Goal: Communication & Community: Answer question/provide support

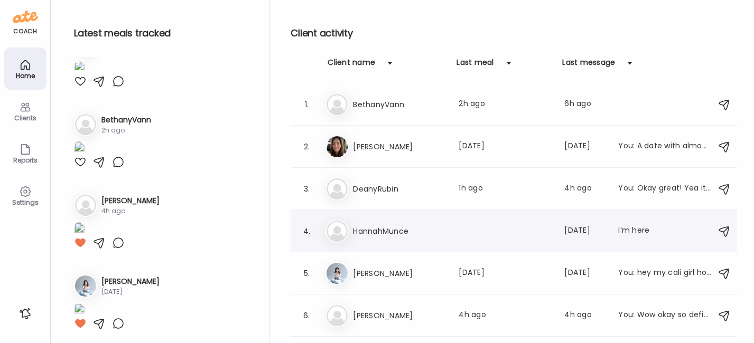
click at [394, 225] on h3 "HannahMunce" at bounding box center [399, 231] width 93 height 13
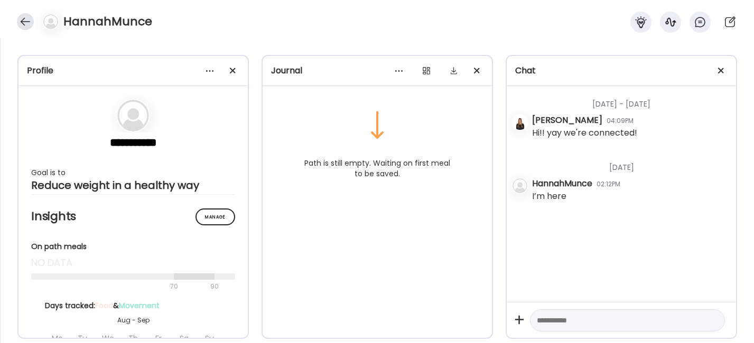
click at [25, 17] on div at bounding box center [25, 21] width 17 height 17
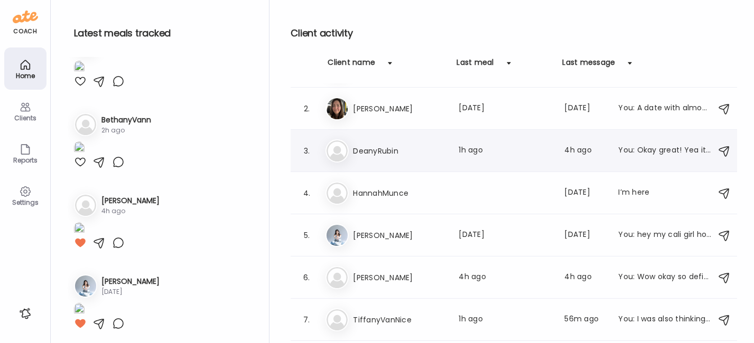
scroll to position [73, 0]
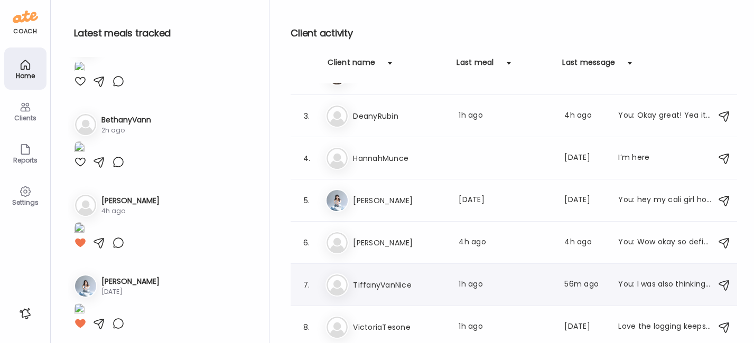
click at [386, 277] on div "Ti TiffanyVanNice Last meal: 1h ago Last message: 56m ago You: I was also think…" at bounding box center [515, 285] width 380 height 23
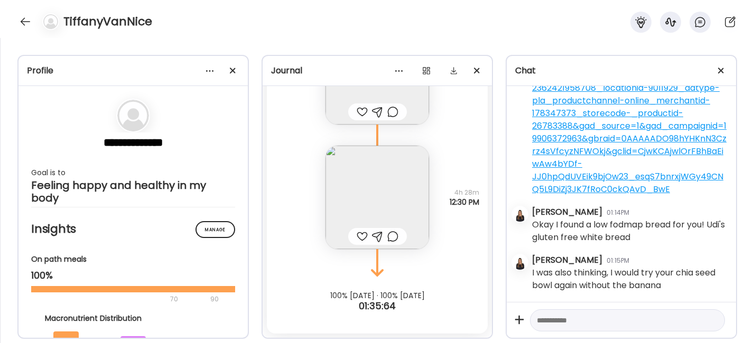
scroll to position [8089, 0]
click at [20, 18] on div at bounding box center [25, 21] width 17 height 17
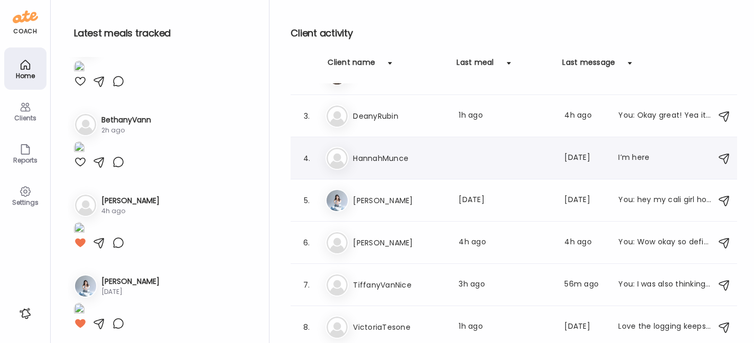
scroll to position [0, 0]
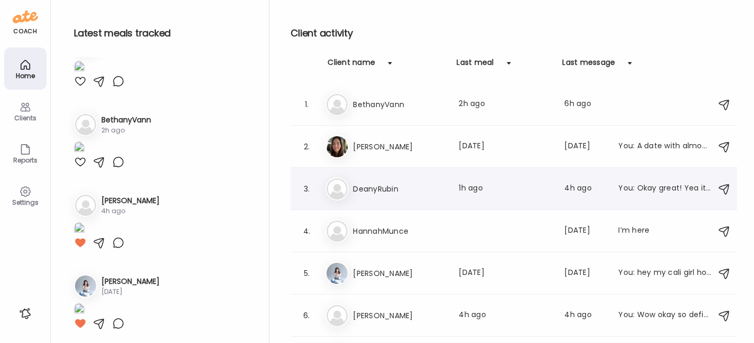
click at [411, 191] on h3 "DeanyRubin" at bounding box center [399, 189] width 93 height 13
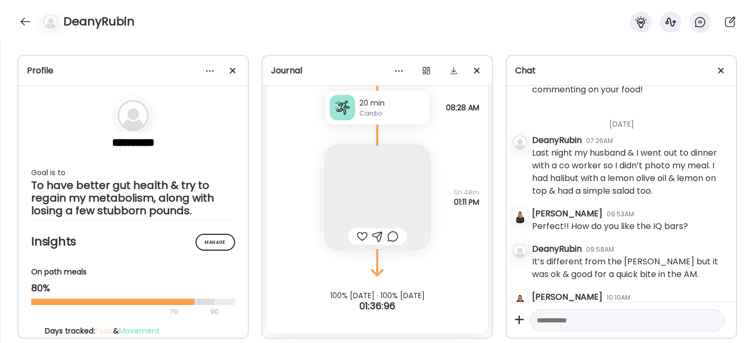
scroll to position [107, 0]
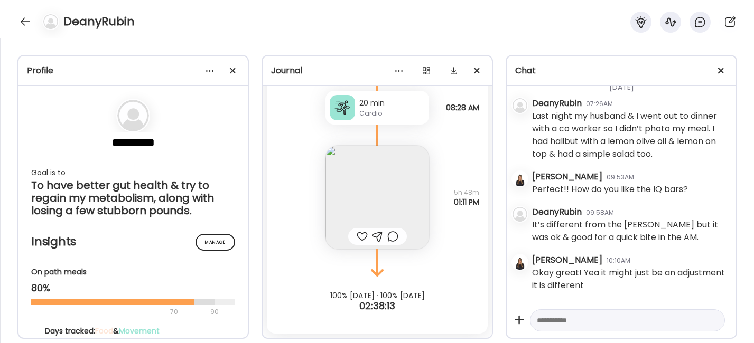
click at [358, 236] on div at bounding box center [361, 236] width 11 height 13
click at [366, 197] on img at bounding box center [376, 197] width 103 height 103
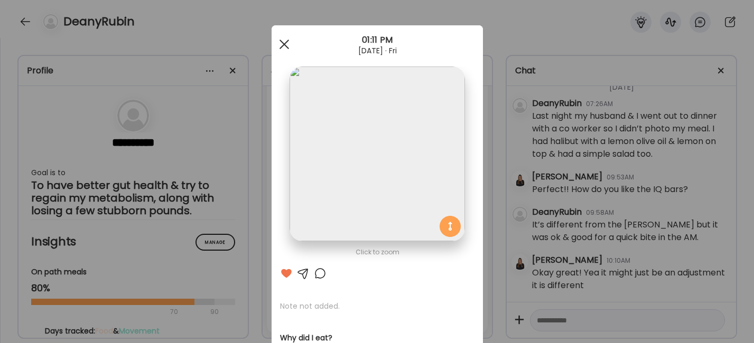
click at [278, 40] on div at bounding box center [284, 44] width 21 height 21
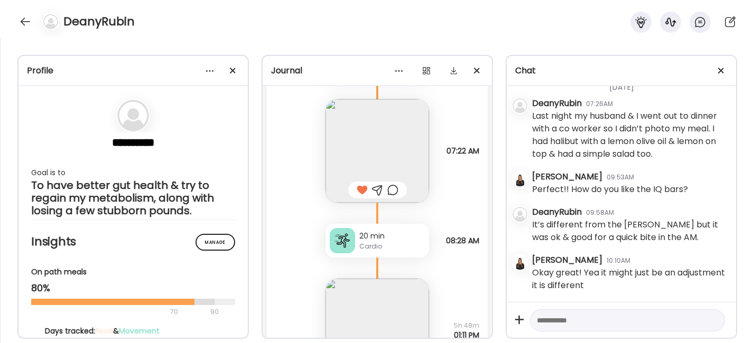
scroll to position [1039, 0]
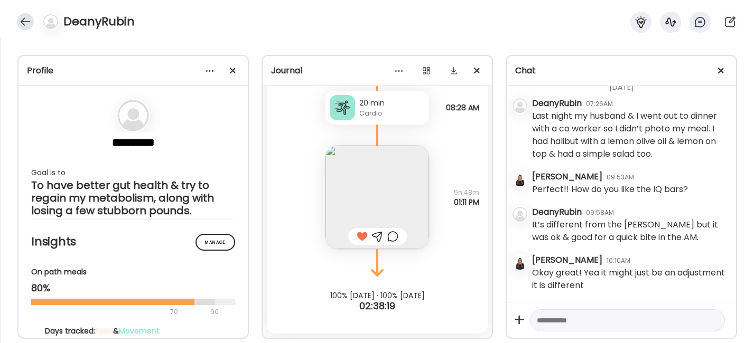
click at [30, 22] on div at bounding box center [25, 21] width 17 height 17
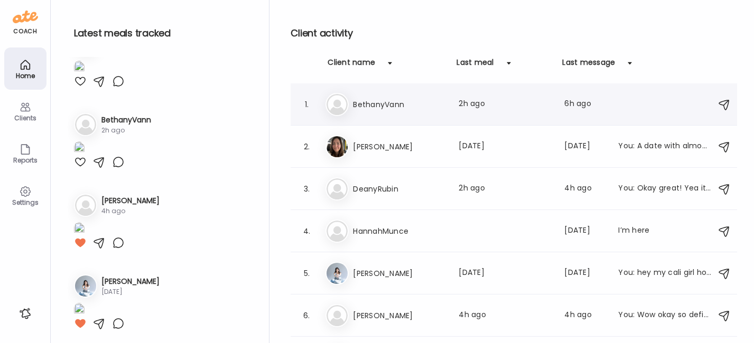
click at [365, 97] on div "Be [PERSON_NAME] Last meal: 2h ago Last message: 6h ago" at bounding box center [515, 104] width 380 height 23
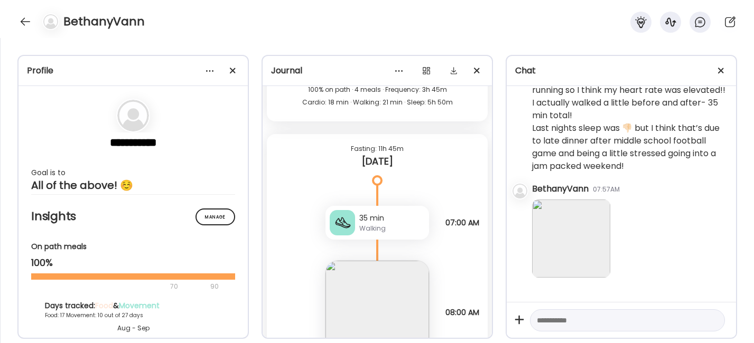
scroll to position [23952, 0]
click at [567, 323] on textarea at bounding box center [617, 320] width 162 height 13
type textarea "**********"
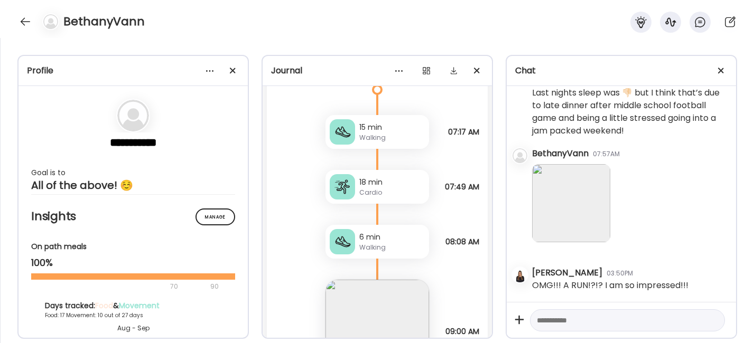
scroll to position [14038, 0]
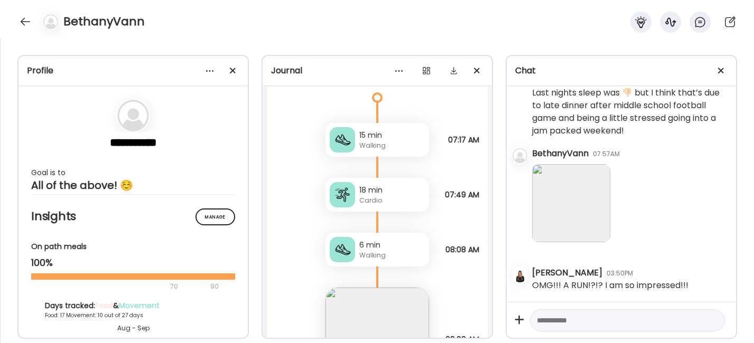
click at [362, 191] on div "18 min" at bounding box center [391, 190] width 65 height 11
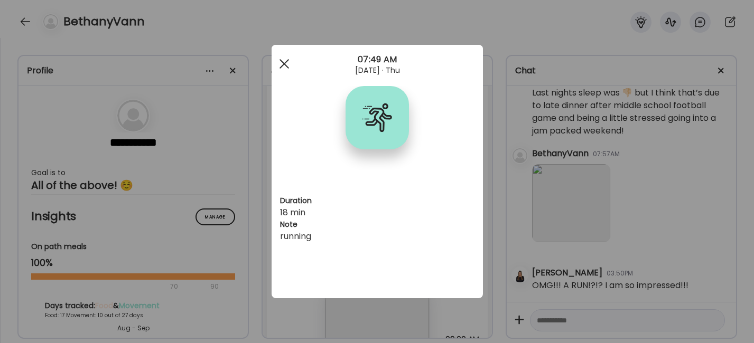
click at [280, 64] on div at bounding box center [284, 63] width 21 height 21
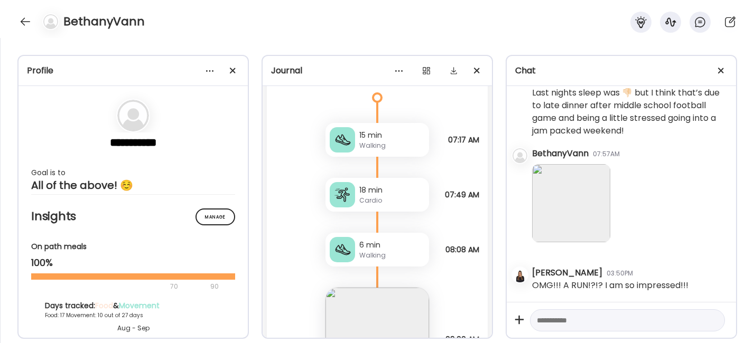
click at [539, 317] on textarea at bounding box center [617, 320] width 162 height 13
type textarea "**********"
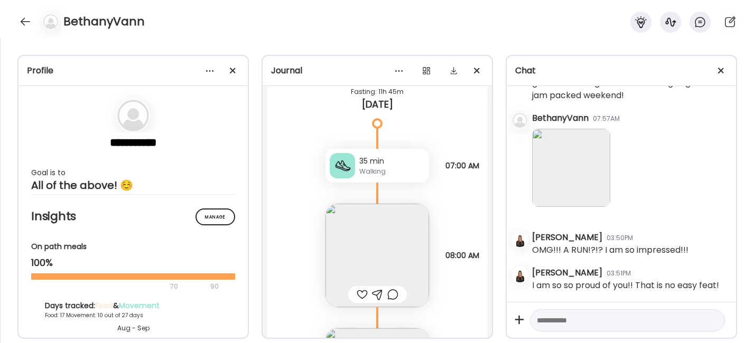
scroll to position [15061, 0]
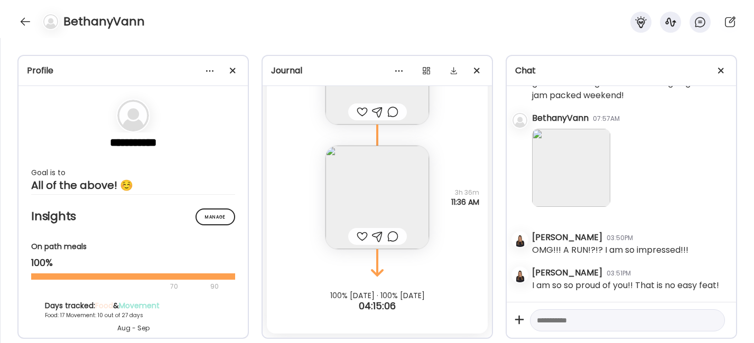
click at [559, 315] on textarea at bounding box center [617, 320] width 162 height 13
type textarea "*"
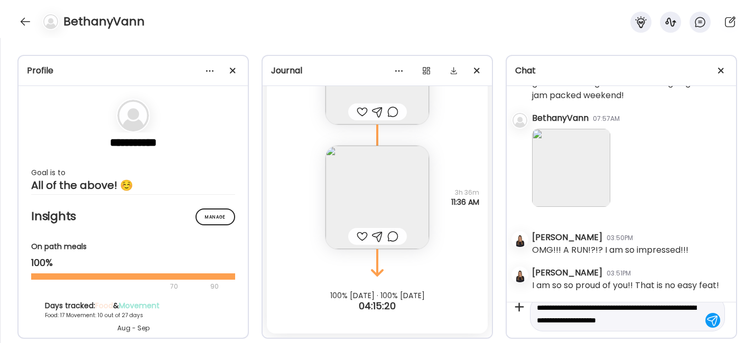
type textarea "**********"
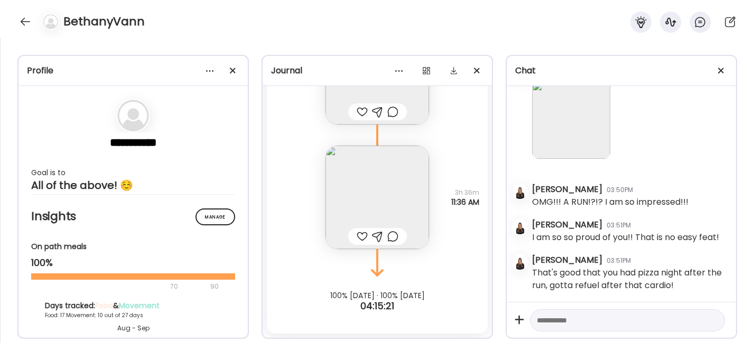
scroll to position [24211, 0]
click at [554, 322] on textarea at bounding box center [617, 320] width 162 height 13
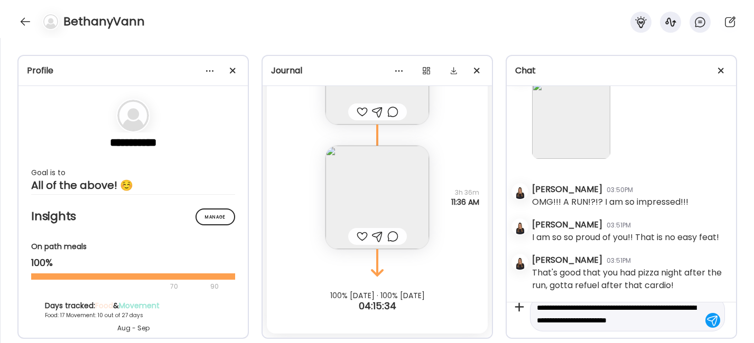
scroll to position [25, 0]
type textarea "**********"
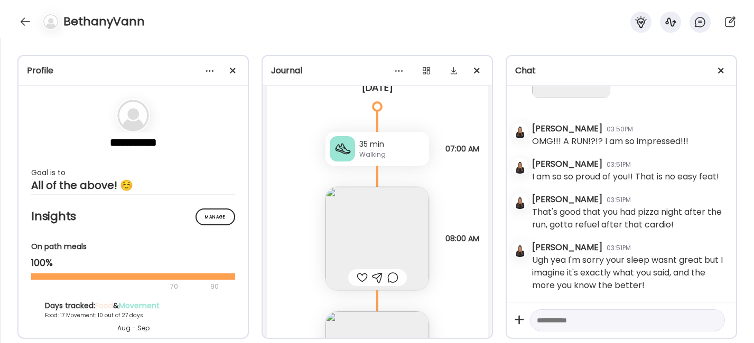
scroll to position [14898, 0]
click at [356, 279] on div at bounding box center [361, 275] width 11 height 13
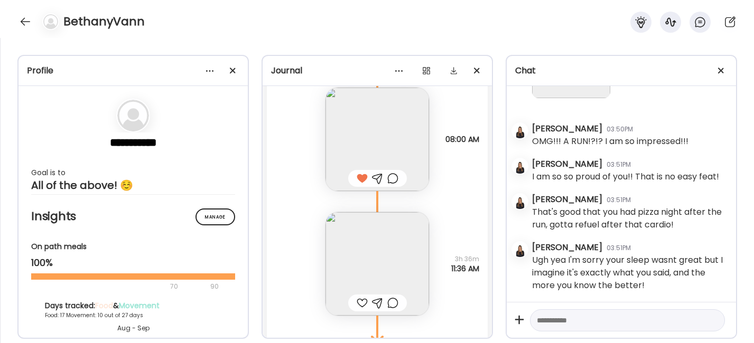
scroll to position [15061, 0]
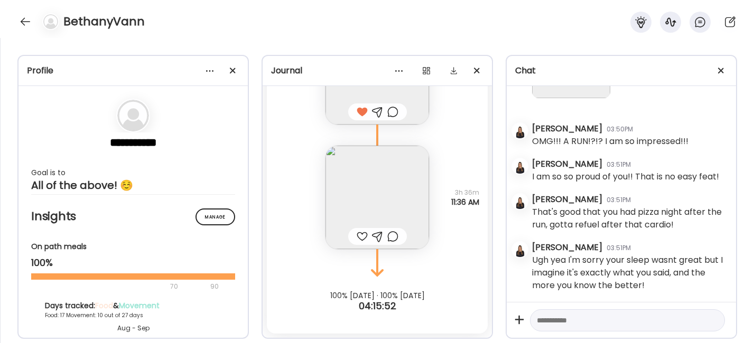
click at [356, 240] on div at bounding box center [361, 236] width 11 height 13
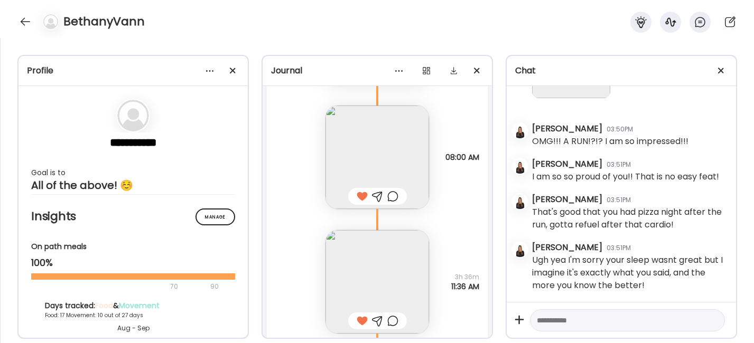
scroll to position [14975, 0]
click at [361, 140] on img at bounding box center [376, 158] width 103 height 103
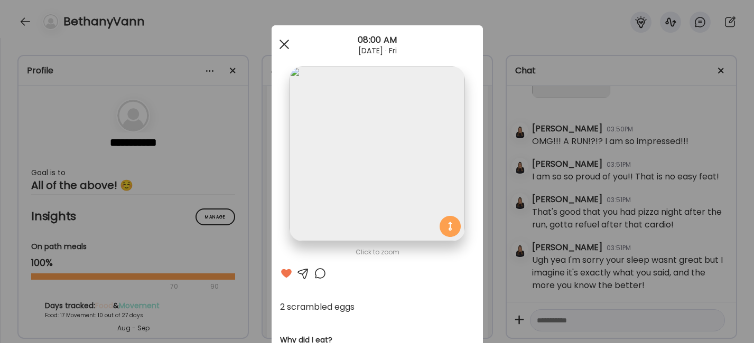
click at [275, 50] on div at bounding box center [284, 44] width 21 height 21
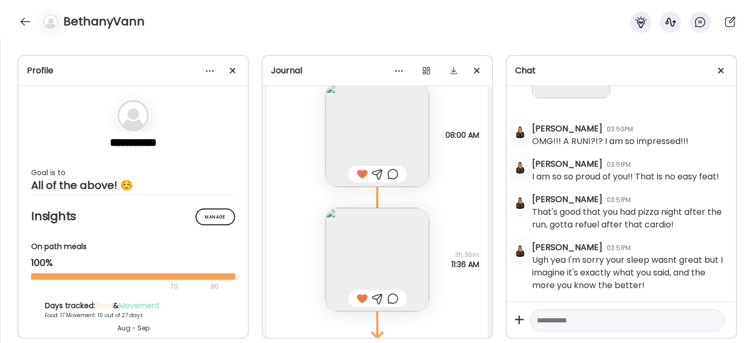
scroll to position [15012, 0]
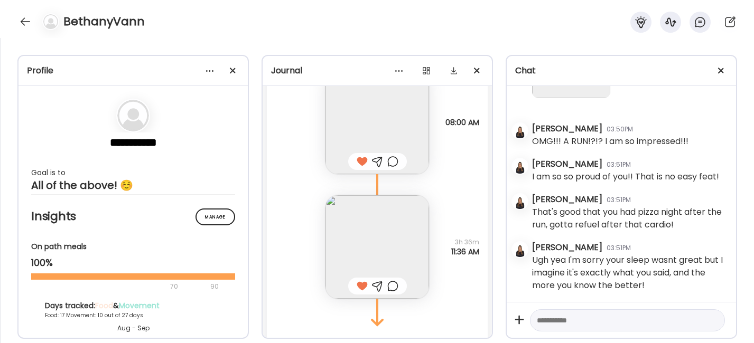
click at [373, 163] on div at bounding box center [377, 161] width 11 height 13
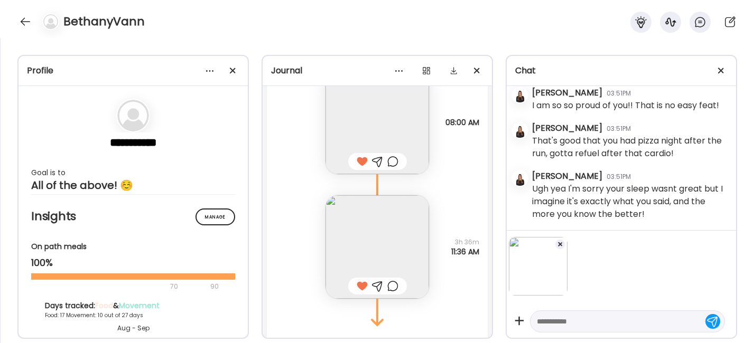
click at [558, 321] on textarea at bounding box center [617, 321] width 162 height 13
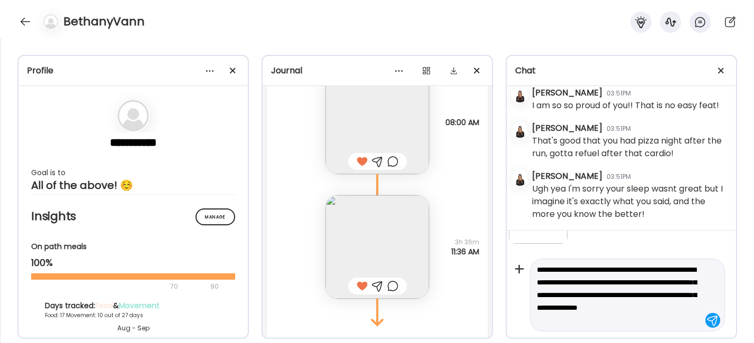
scroll to position [64, 0]
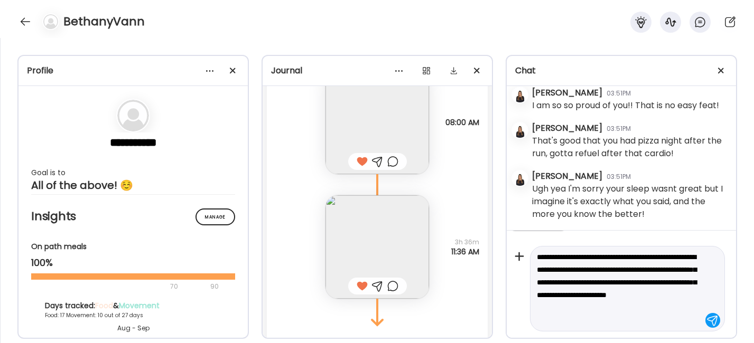
type textarea "**********"
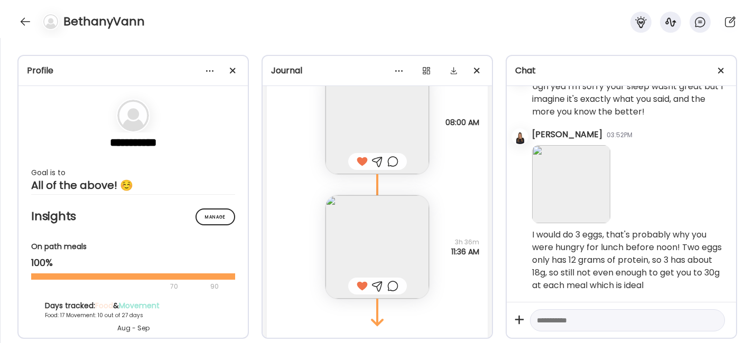
scroll to position [24446, 0]
click at [22, 24] on div at bounding box center [25, 21] width 17 height 17
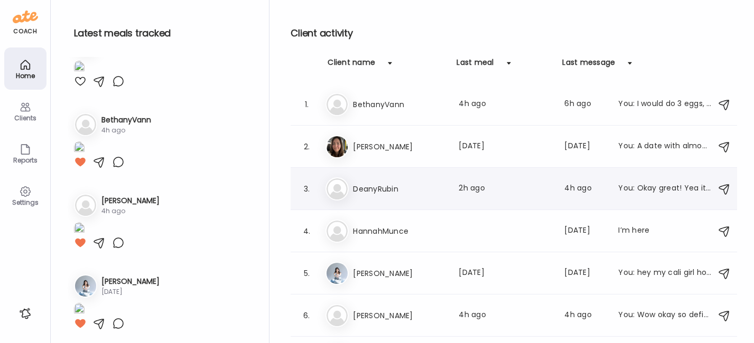
click at [389, 185] on h3 "DeanyRubin" at bounding box center [399, 189] width 93 height 13
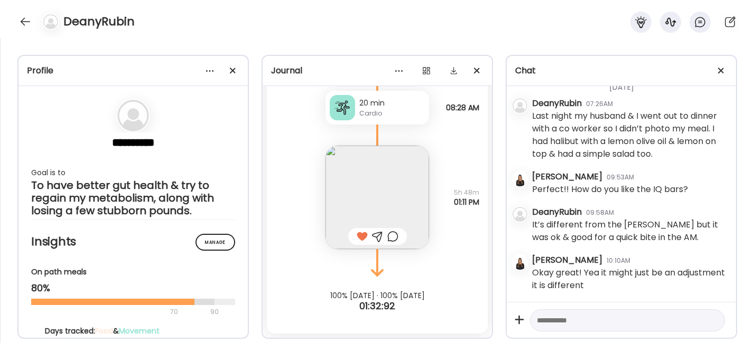
scroll to position [107, 0]
click at [553, 325] on textarea at bounding box center [617, 320] width 162 height 13
click at [568, 318] on textarea at bounding box center [617, 320] width 162 height 13
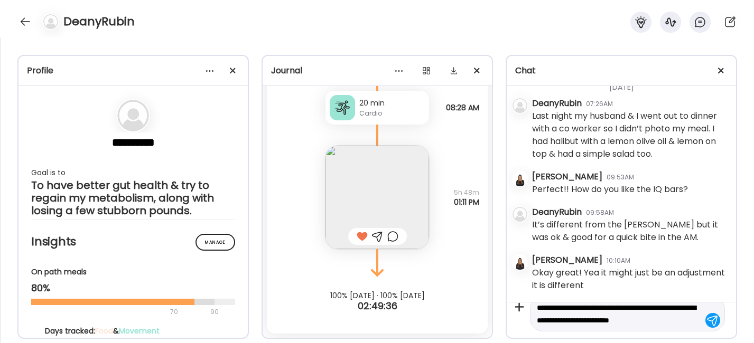
scroll to position [25, 0]
type textarea "**********"
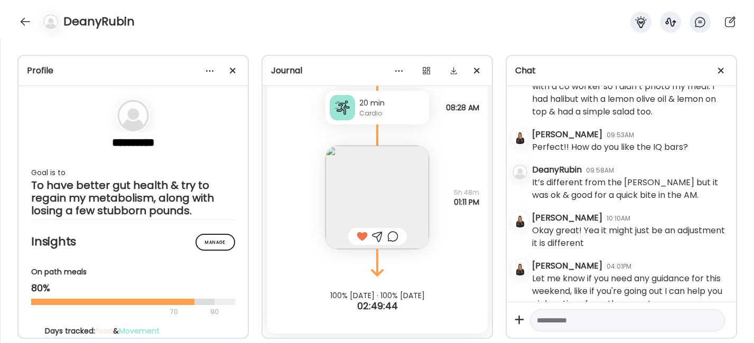
scroll to position [168, 0]
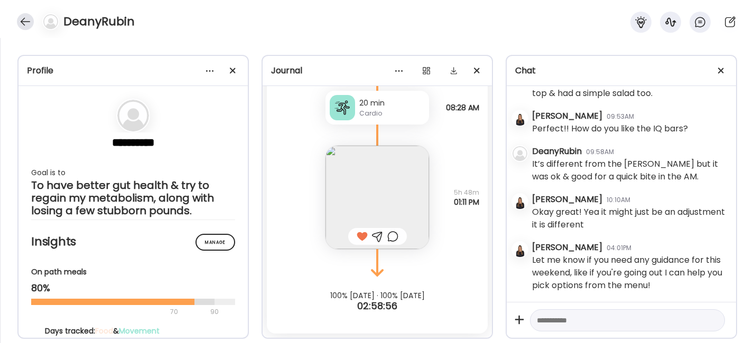
click at [23, 22] on div at bounding box center [25, 21] width 17 height 17
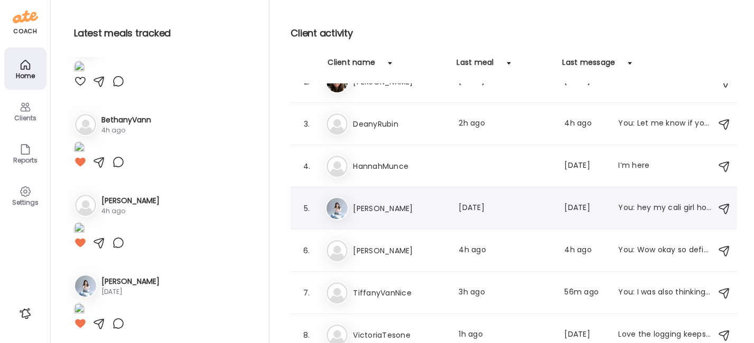
scroll to position [73, 0]
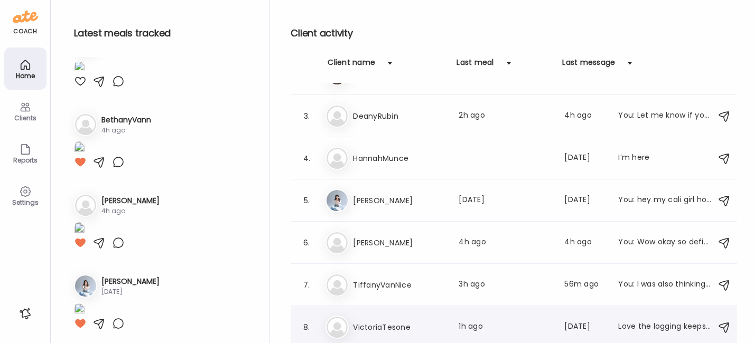
click at [365, 331] on h3 "VictoriaTesone" at bounding box center [399, 327] width 93 height 13
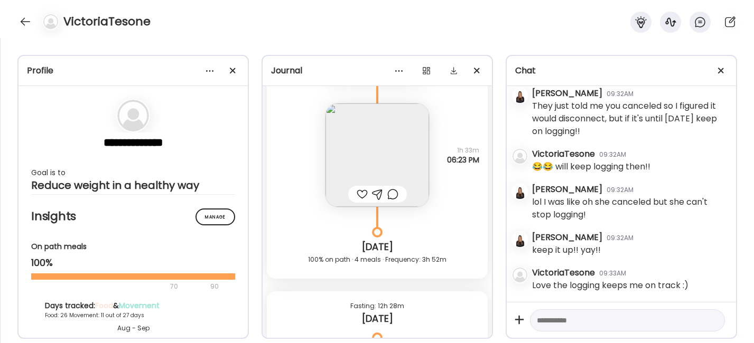
scroll to position [21297, 0]
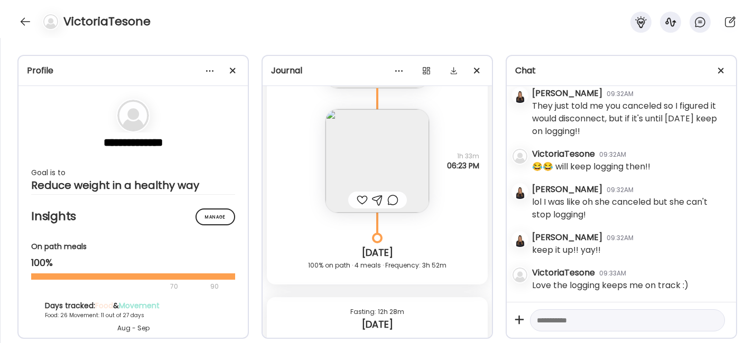
click at [364, 157] on img at bounding box center [376, 160] width 103 height 103
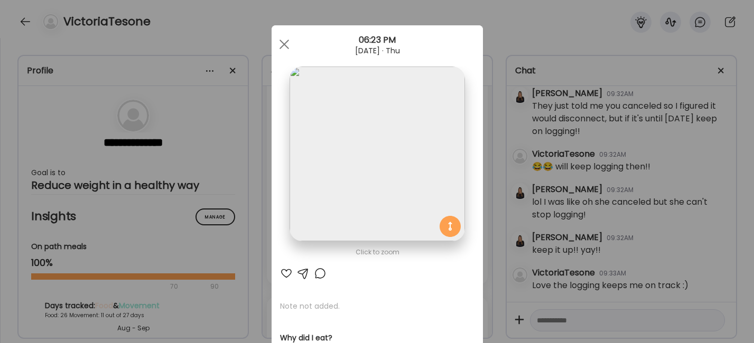
click at [282, 272] on div at bounding box center [286, 273] width 13 height 13
click at [287, 42] on div at bounding box center [284, 44] width 21 height 21
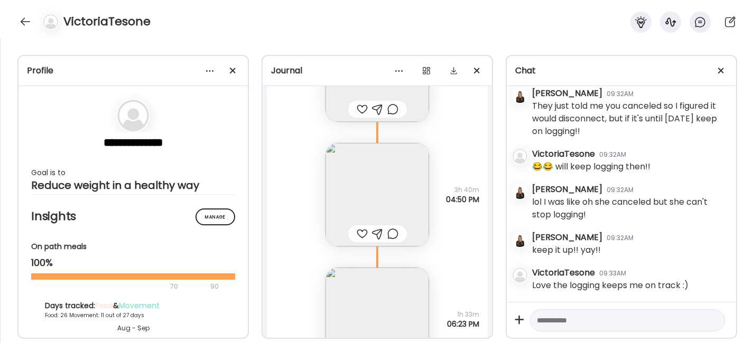
scroll to position [21139, 0]
click at [351, 193] on img at bounding box center [376, 194] width 103 height 103
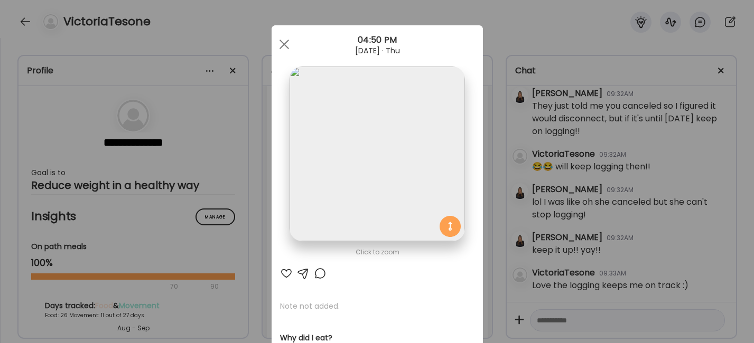
click at [283, 274] on div at bounding box center [286, 273] width 13 height 13
click at [284, 42] on div at bounding box center [284, 44] width 21 height 21
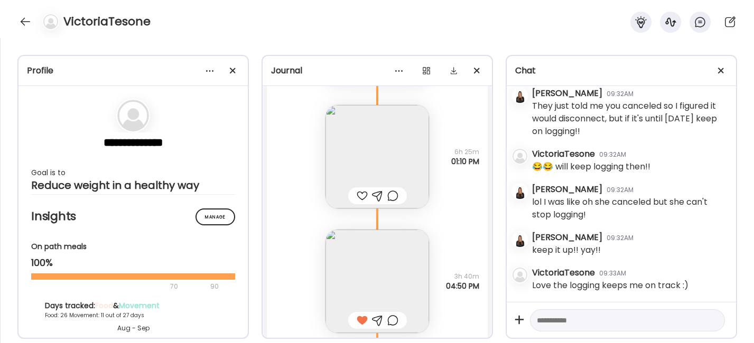
scroll to position [21003, 0]
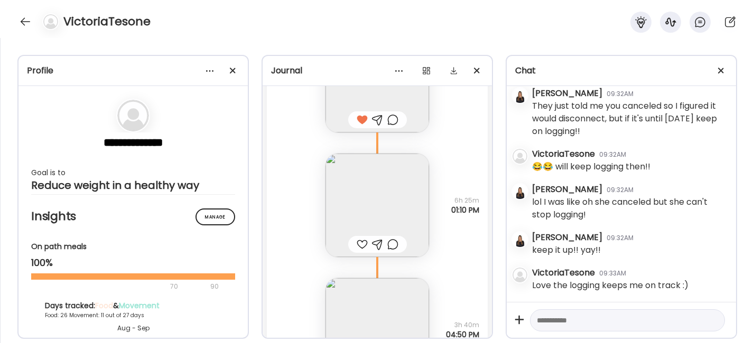
click at [360, 193] on img at bounding box center [376, 205] width 103 height 103
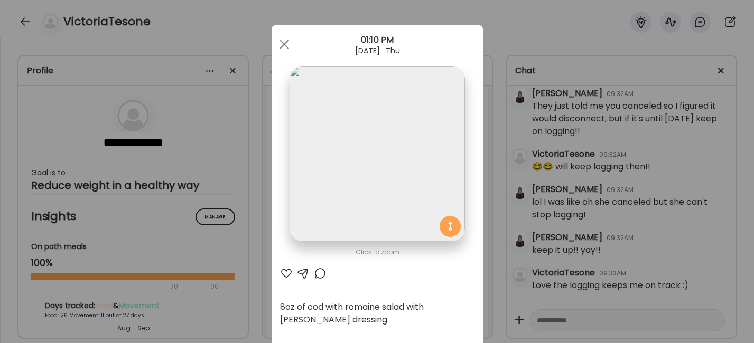
click at [281, 272] on div at bounding box center [286, 273] width 13 height 13
click at [280, 41] on div at bounding box center [284, 44] width 21 height 21
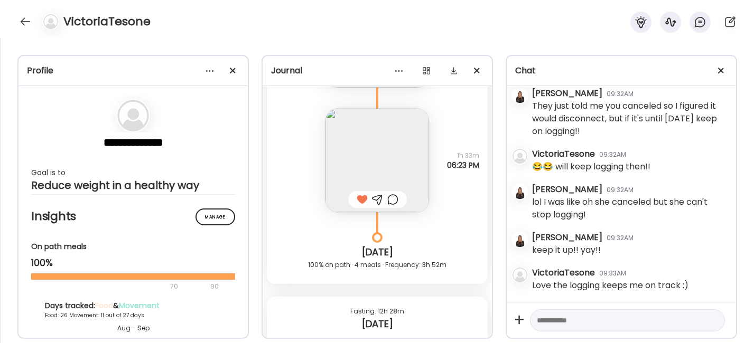
scroll to position [21353, 0]
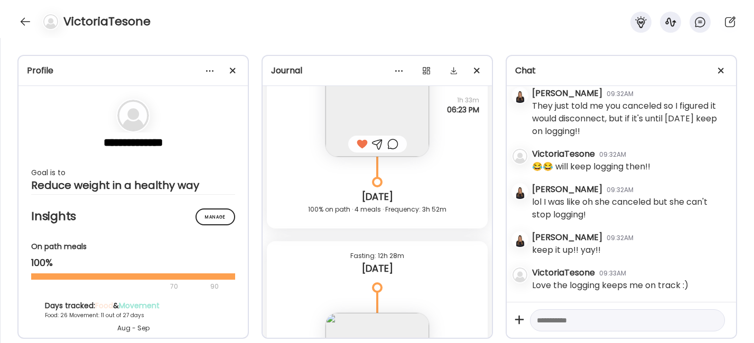
click at [372, 145] on div at bounding box center [377, 144] width 11 height 13
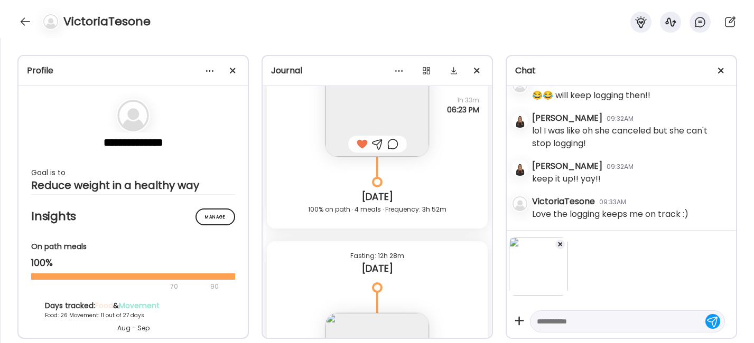
scroll to position [22810, 0]
click at [573, 325] on textarea at bounding box center [617, 321] width 162 height 13
type textarea "*****"
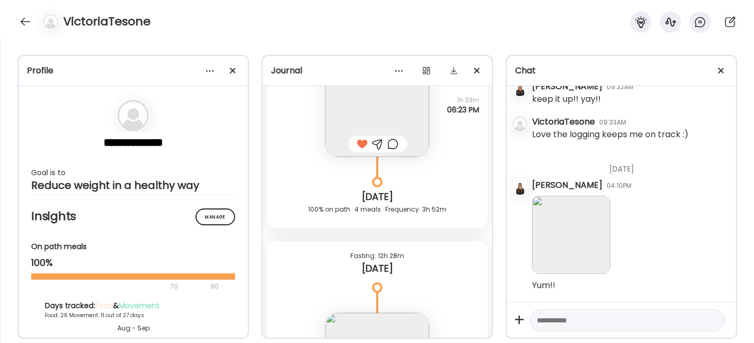
scroll to position [22894, 0]
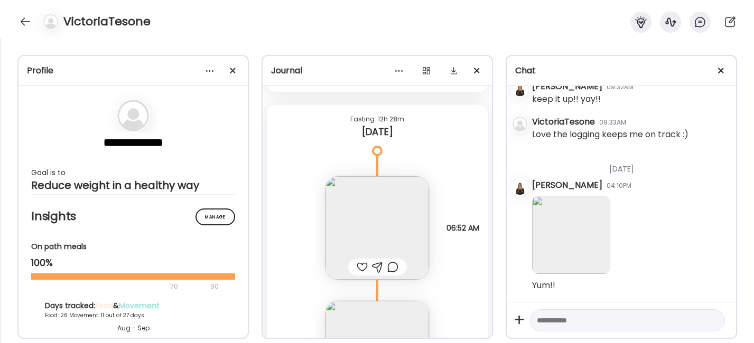
click at [357, 262] on div at bounding box center [361, 267] width 11 height 13
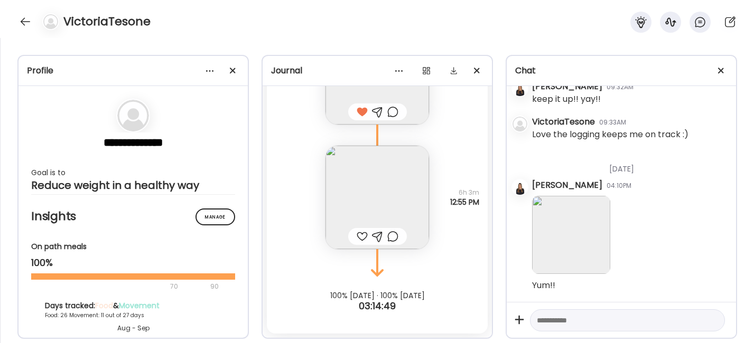
click at [357, 238] on div at bounding box center [361, 236] width 11 height 13
click at [354, 206] on img at bounding box center [376, 197] width 103 height 103
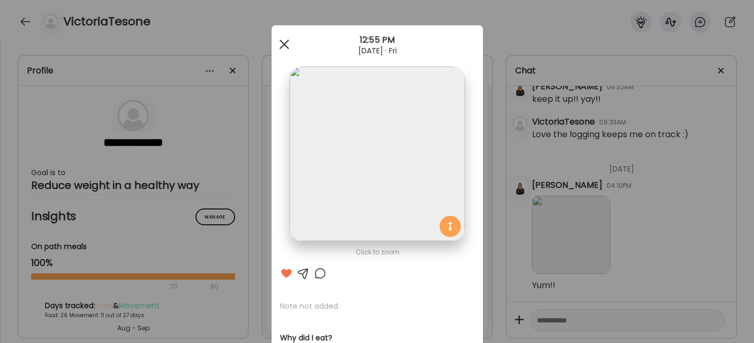
click at [279, 50] on div at bounding box center [284, 44] width 21 height 21
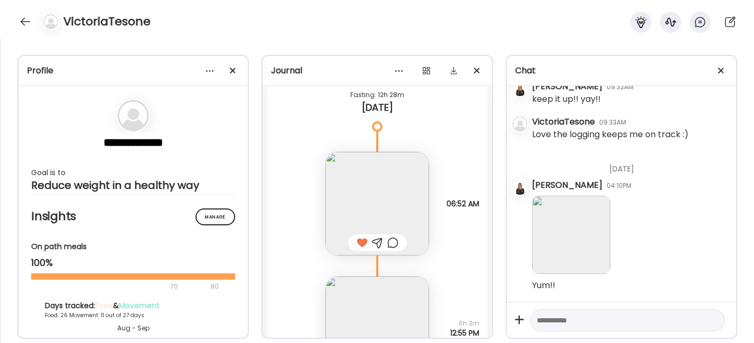
scroll to position [21510, 0]
click at [23, 22] on div at bounding box center [25, 21] width 17 height 17
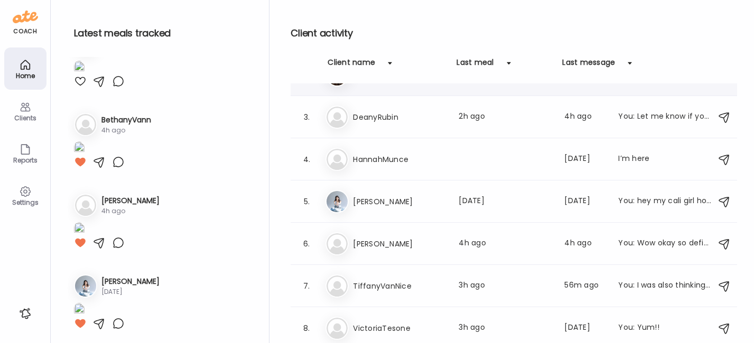
scroll to position [73, 0]
